Goal: Share content: Share content

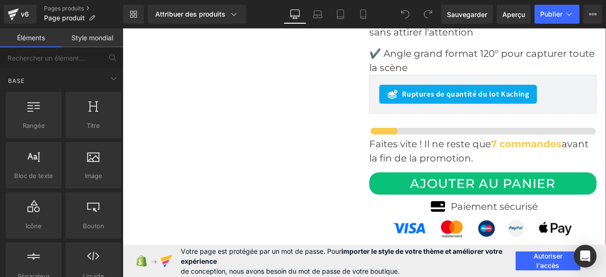
scroll to position [3645, 0]
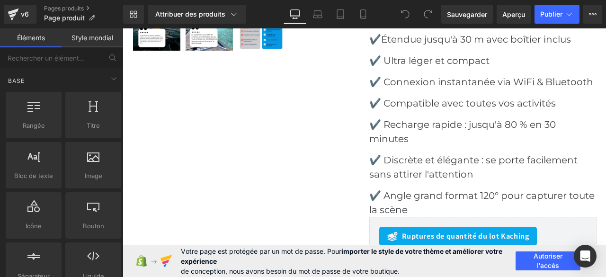
drag, startPoint x: 455, startPoint y: 175, endPoint x: 521, endPoint y: 196, distance: 69.3
click at [586, 267] on img at bounding box center [483, 272] width 228 height 11
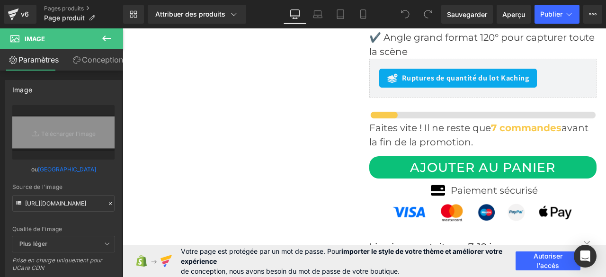
scroll to position [3519, 0]
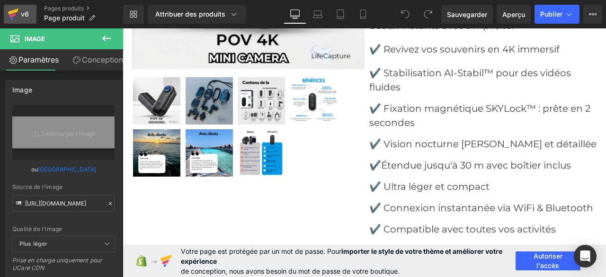
click at [15, 11] on icon at bounding box center [13, 12] width 11 height 6
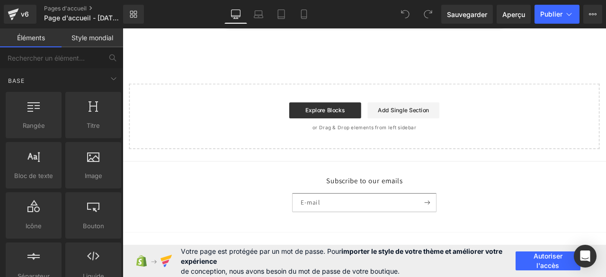
scroll to position [4079, 0]
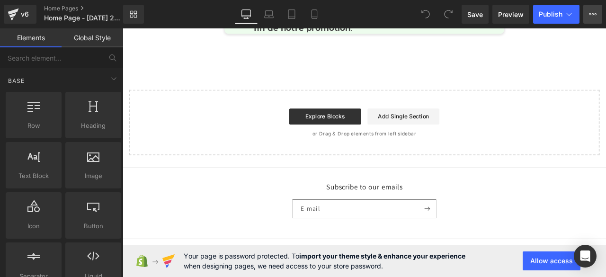
click at [593, 18] on icon at bounding box center [593, 14] width 8 height 8
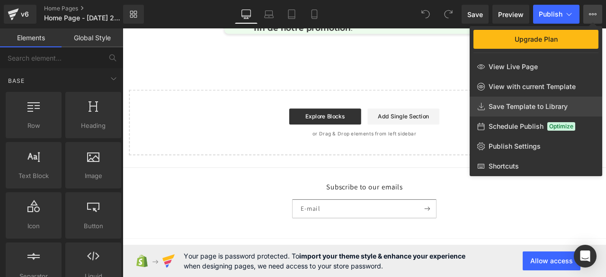
click at [515, 105] on span "Save Template to Library" at bounding box center [527, 106] width 79 height 9
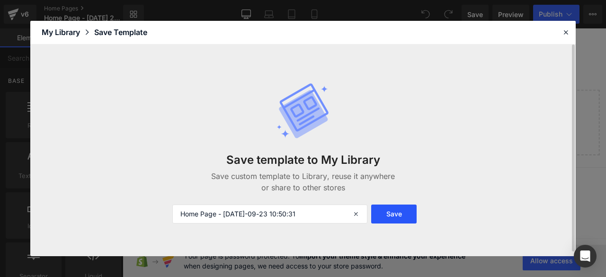
click at [389, 215] on button "Save" at bounding box center [393, 213] width 45 height 19
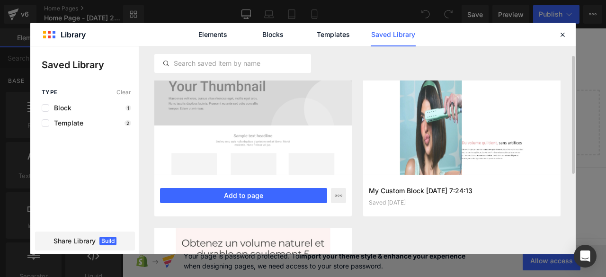
scroll to position [0, 0]
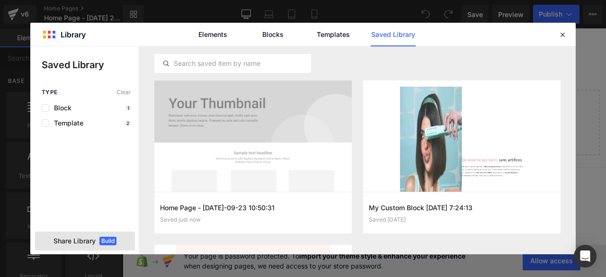
click at [61, 241] on span "Share Library" at bounding box center [74, 240] width 42 height 9
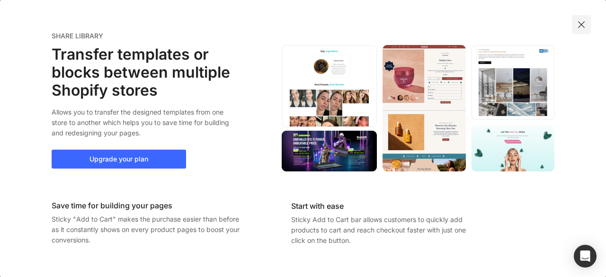
click at [585, 21] on img at bounding box center [580, 24] width 9 height 9
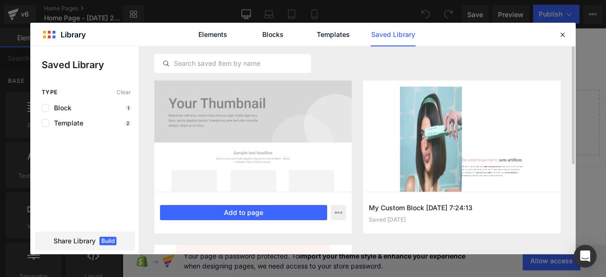
click at [211, 115] on div at bounding box center [252, 135] width 197 height 111
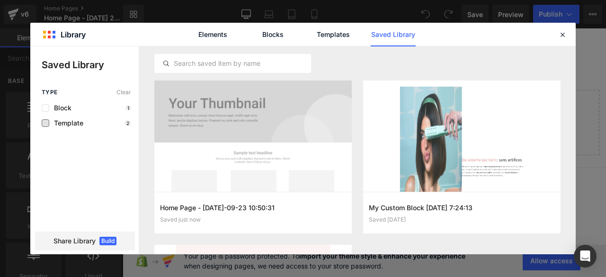
click at [73, 126] on span "Template" at bounding box center [66, 123] width 34 height 8
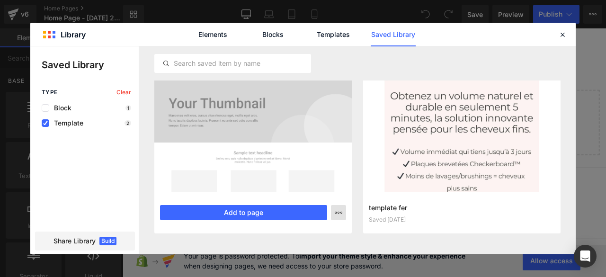
click at [341, 212] on icon "button" at bounding box center [339, 213] width 8 height 8
click at [341, 212] on div at bounding box center [302, 150] width 545 height 208
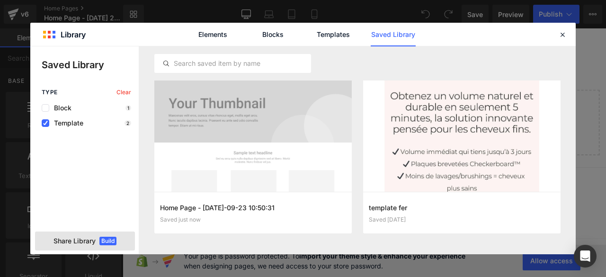
click at [82, 242] on span "Share Library" at bounding box center [74, 240] width 42 height 9
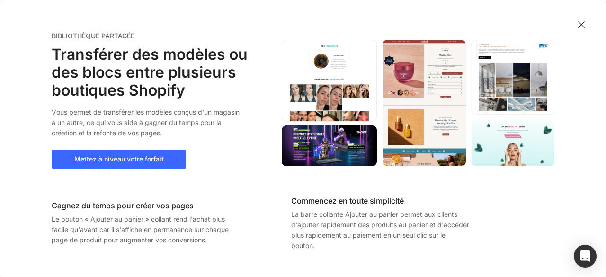
scroll to position [4087, 0]
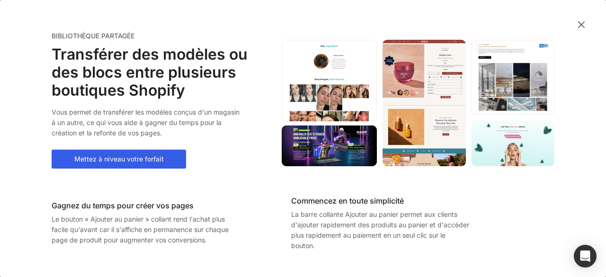
click at [105, 158] on button "Mettez à niveau votre forfait" at bounding box center [119, 159] width 134 height 19
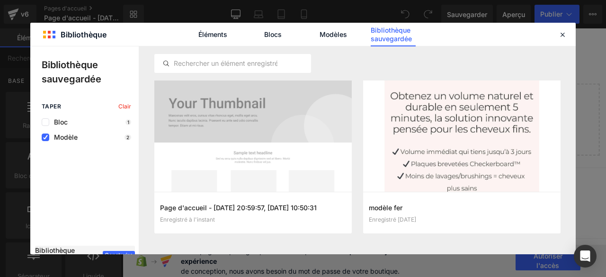
scroll to position [4079, 0]
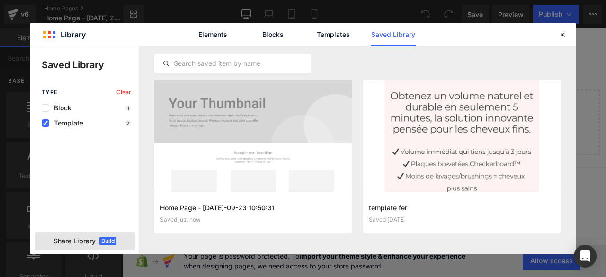
click at [84, 244] on span "Share Library" at bounding box center [74, 240] width 42 height 9
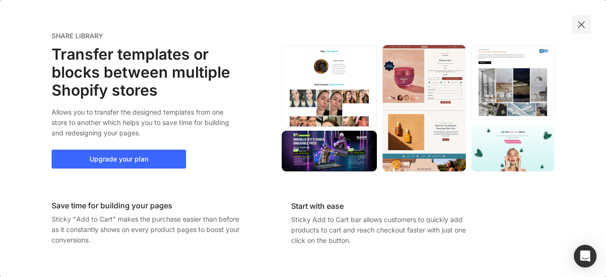
click at [583, 25] on img at bounding box center [580, 24] width 9 height 9
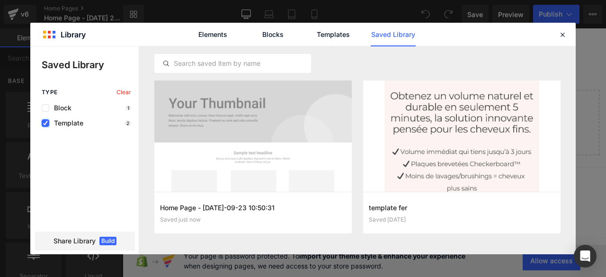
click at [46, 123] on icon at bounding box center [45, 123] width 5 height 0
click at [45, 123] on input "checkbox" at bounding box center [45, 123] width 0 height 0
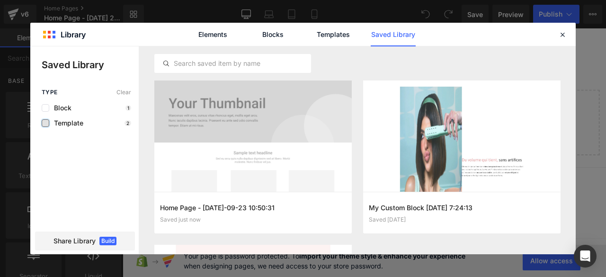
click at [46, 123] on label at bounding box center [46, 123] width 8 height 8
click at [45, 123] on input "checkbox" at bounding box center [45, 123] width 0 height 0
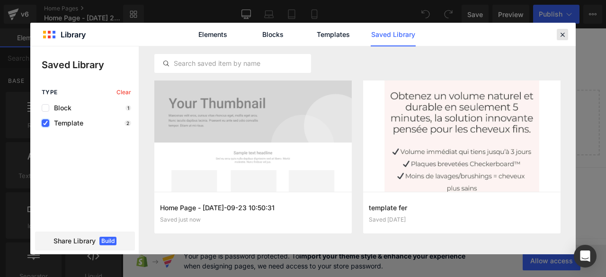
click at [561, 35] on icon at bounding box center [562, 34] width 9 height 9
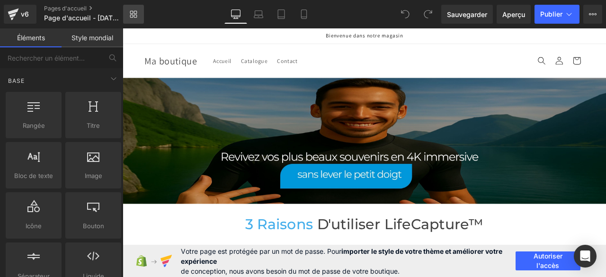
click at [133, 15] on icon at bounding box center [131, 16] width 3 height 3
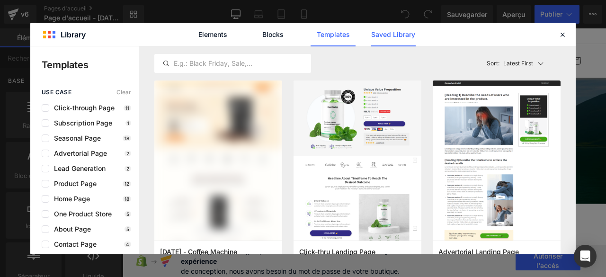
click at [385, 38] on link "Saved Library" at bounding box center [393, 35] width 45 height 24
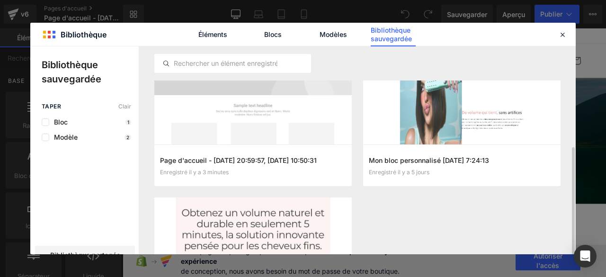
scroll to position [95, 0]
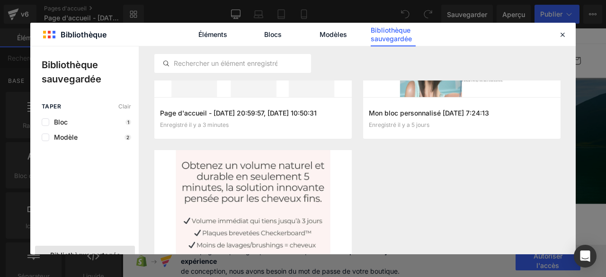
click at [95, 250] on span "Bibliothèque partagée" at bounding box center [85, 254] width 70 height 9
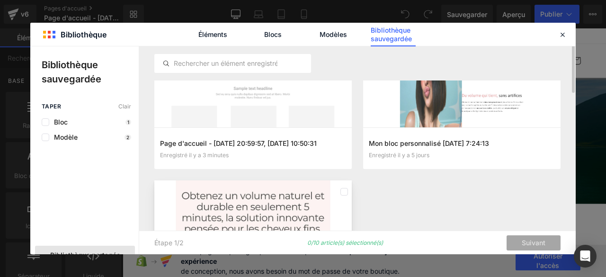
scroll to position [0, 0]
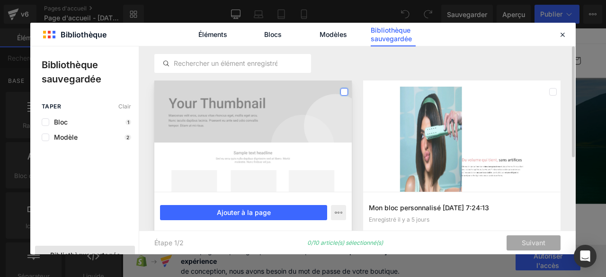
click at [343, 93] on label at bounding box center [344, 92] width 8 height 8
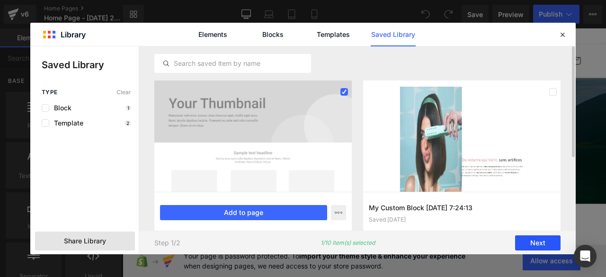
click at [528, 242] on button "Next" at bounding box center [537, 242] width 45 height 15
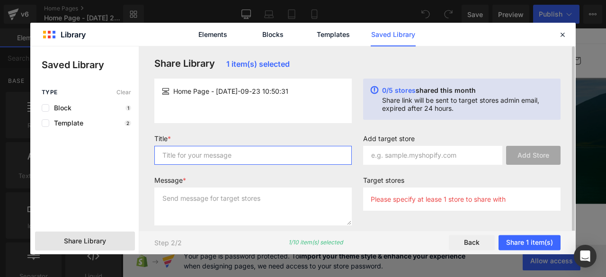
click at [188, 157] on input "text" at bounding box center [252, 155] width 197 height 19
type input "template"
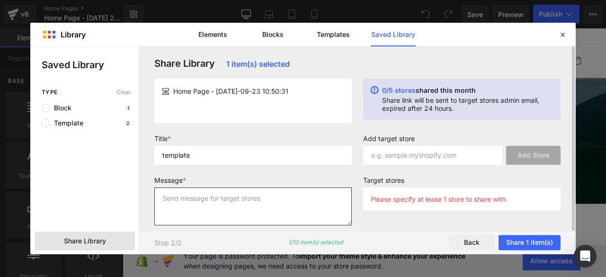
click at [198, 211] on textarea at bounding box center [252, 206] width 197 height 38
type textarea "template"
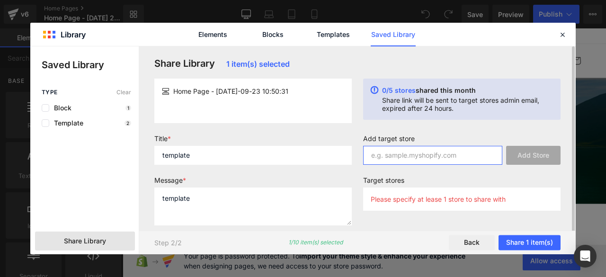
click at [407, 159] on input "text" at bounding box center [432, 155] width 139 height 19
paste input "https://admin.shopify.com/store/b0wafj-qp"
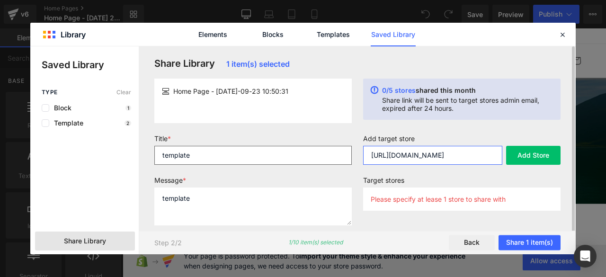
drag, startPoint x: 461, startPoint y: 154, endPoint x: 345, endPoint y: 156, distance: 116.0
click at [345, 156] on form "Title * template Message * template Add target store https://admin.shopify.com/…" at bounding box center [357, 183] width 417 height 98
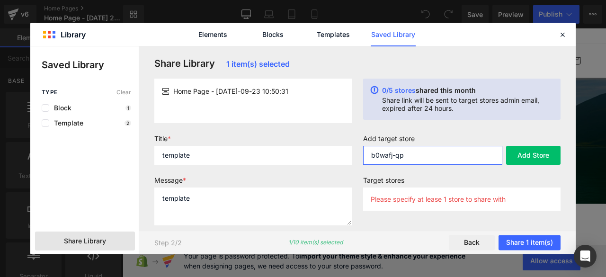
type input "b0wafj-qp"
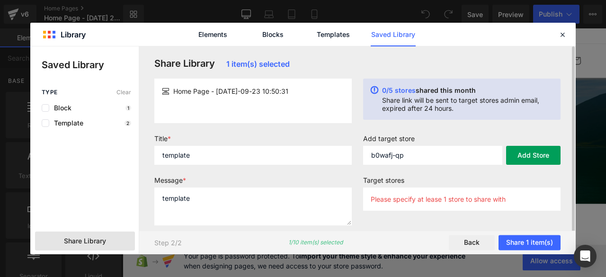
click at [532, 156] on button "Add Store" at bounding box center [533, 155] width 54 height 19
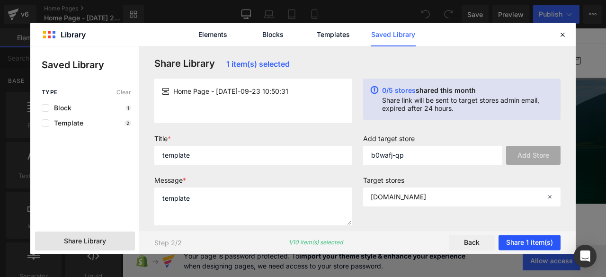
click at [518, 242] on button "Share 1 item(s)" at bounding box center [529, 242] width 62 height 15
